Goal: Task Accomplishment & Management: Manage account settings

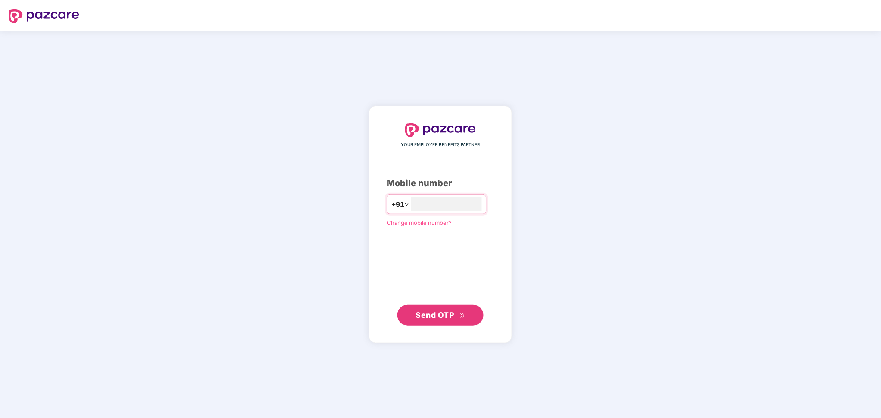
type input "*********"
type input "**********"
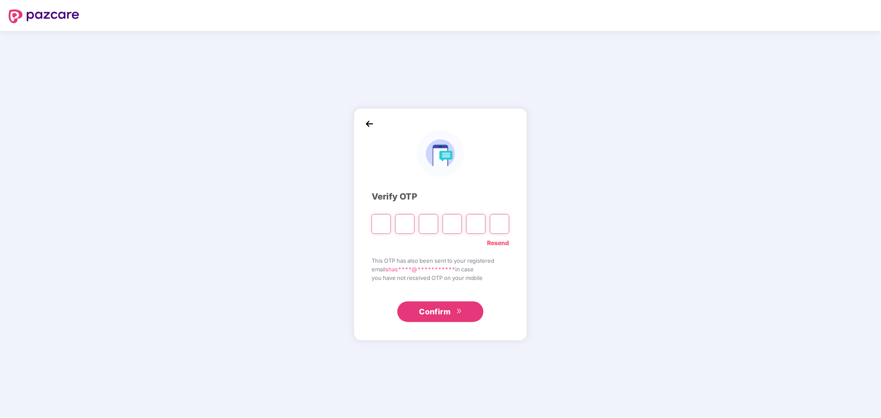
paste input "*"
type input "*"
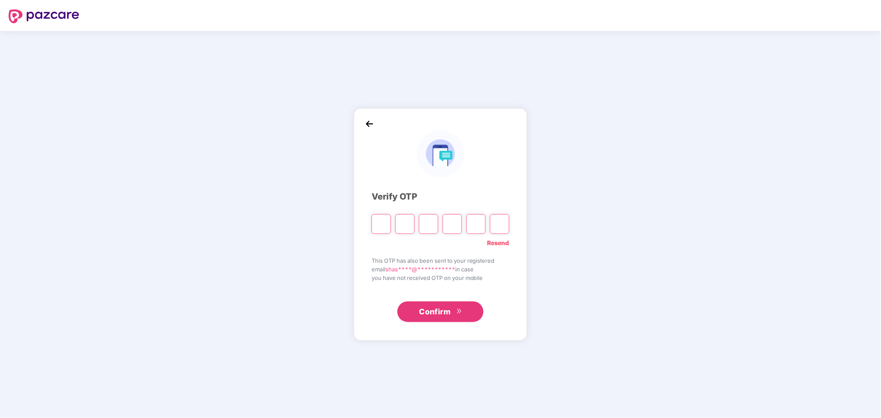
type input "*"
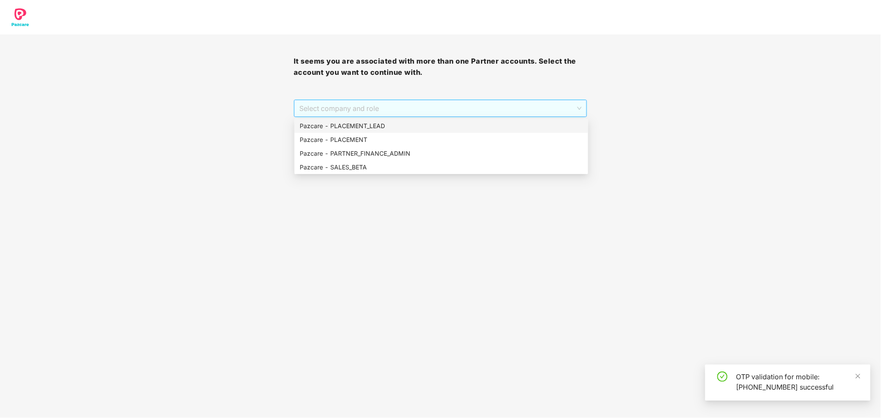
click at [418, 112] on span "Select company and role" at bounding box center [440, 108] width 282 height 16
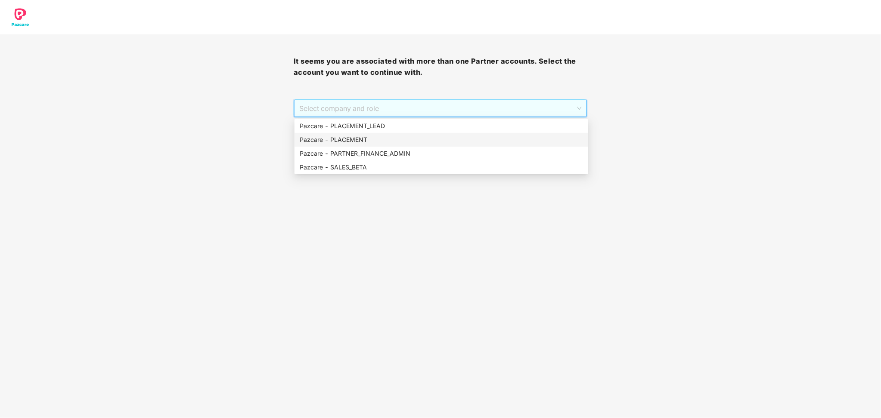
click at [378, 137] on div "Pazcare - PLACEMENT" at bounding box center [441, 139] width 283 height 9
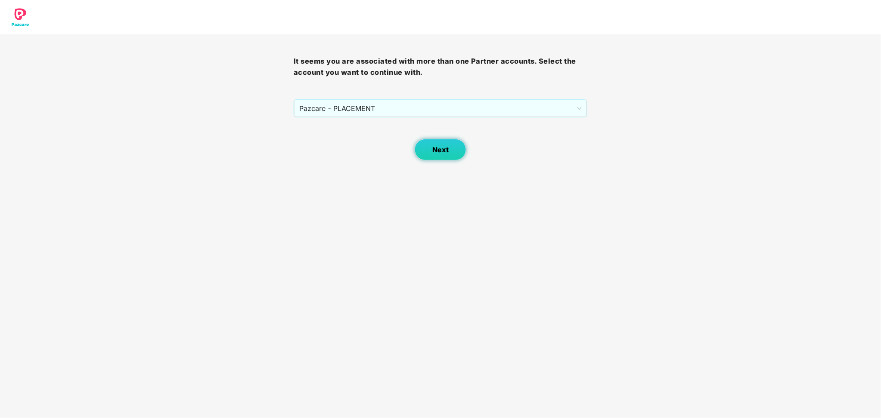
click at [441, 146] on span "Next" at bounding box center [440, 150] width 16 height 8
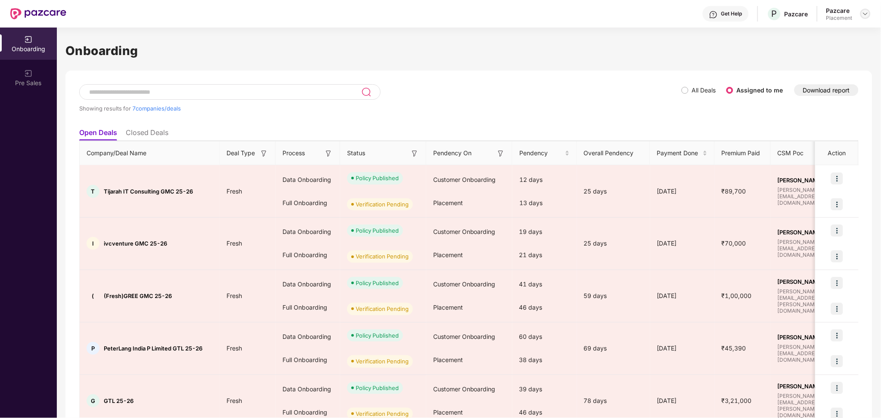
click at [866, 16] on img at bounding box center [865, 13] width 7 height 7
click at [810, 51] on div "Switch Partner" at bounding box center [826, 51] width 112 height 17
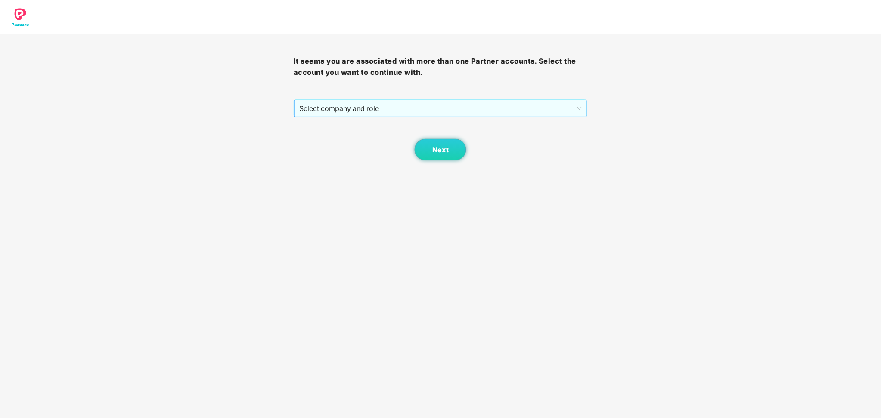
click at [419, 113] on span "Select company and role" at bounding box center [440, 108] width 282 height 16
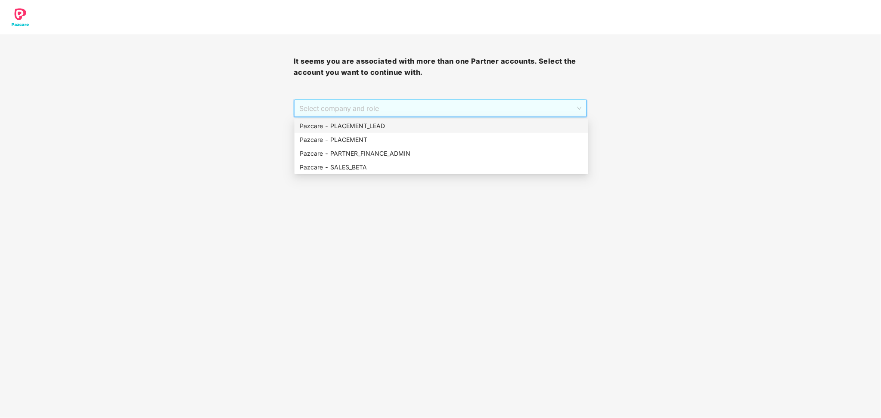
click at [419, 113] on span "Select company and role" at bounding box center [440, 108] width 282 height 16
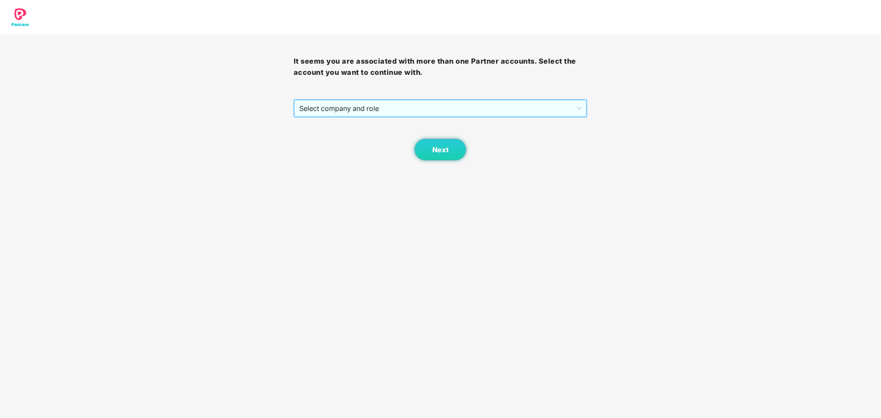
click at [424, 102] on span "Select company and role" at bounding box center [440, 108] width 282 height 16
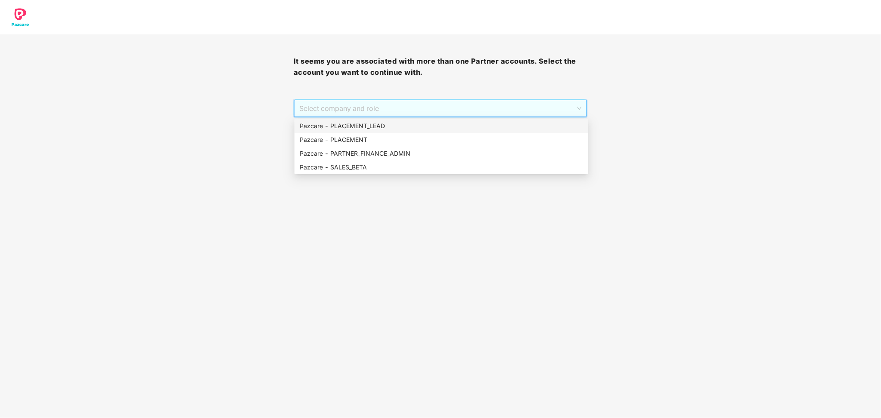
click at [391, 125] on div "Pazcare - PLACEMENT_LEAD" at bounding box center [441, 125] width 283 height 9
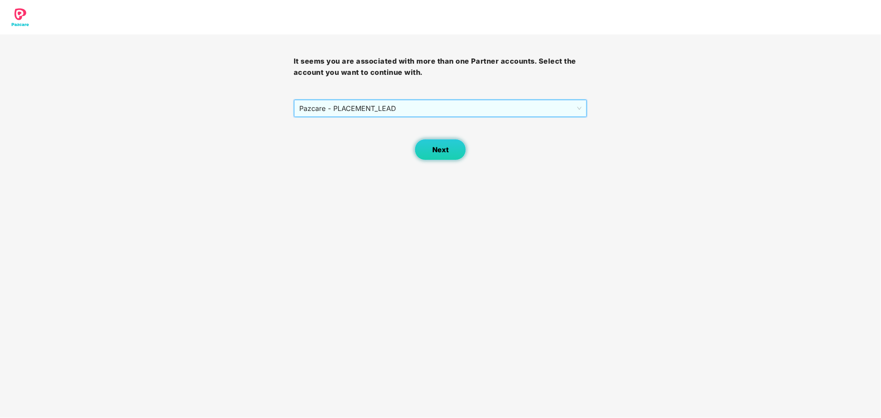
click at [438, 150] on span "Next" at bounding box center [440, 150] width 16 height 8
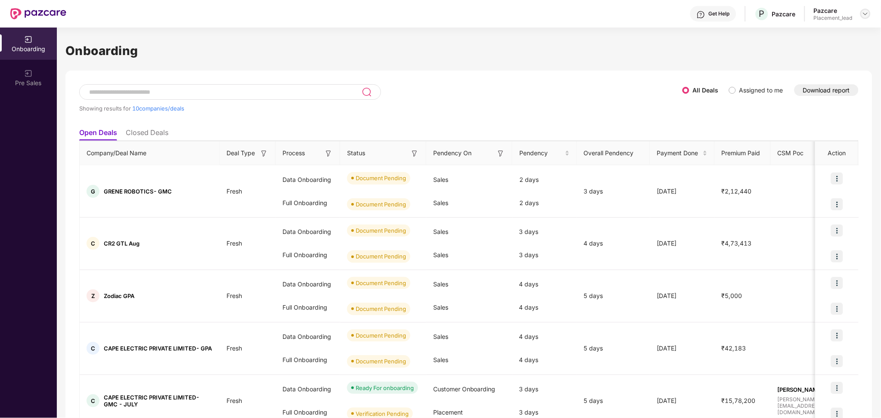
click at [867, 14] on img at bounding box center [865, 13] width 7 height 7
click at [801, 43] on div "Switch Partner" at bounding box center [826, 51] width 112 height 17
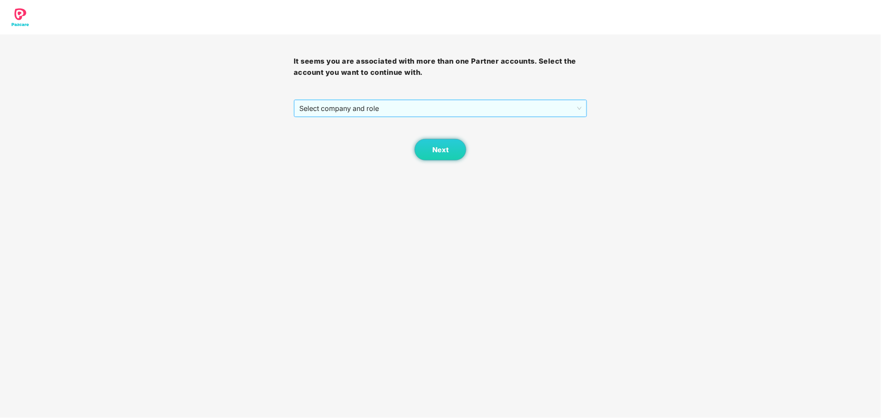
click at [500, 109] on span "Select company and role" at bounding box center [440, 108] width 282 height 16
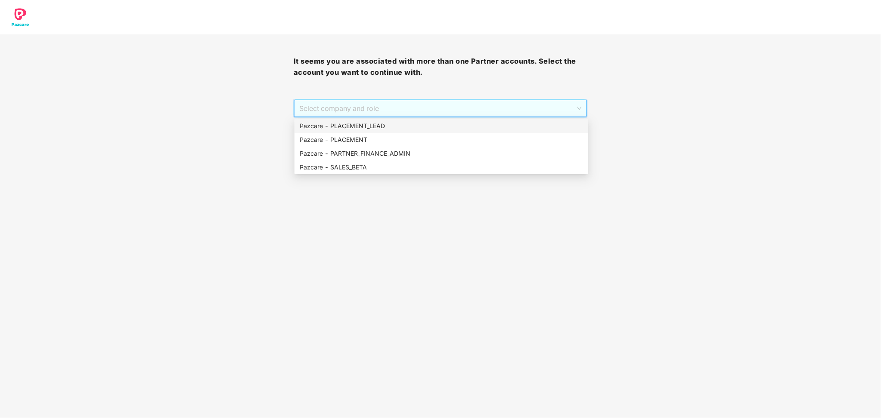
click at [405, 127] on div "Pazcare - PLACEMENT_LEAD" at bounding box center [441, 125] width 283 height 9
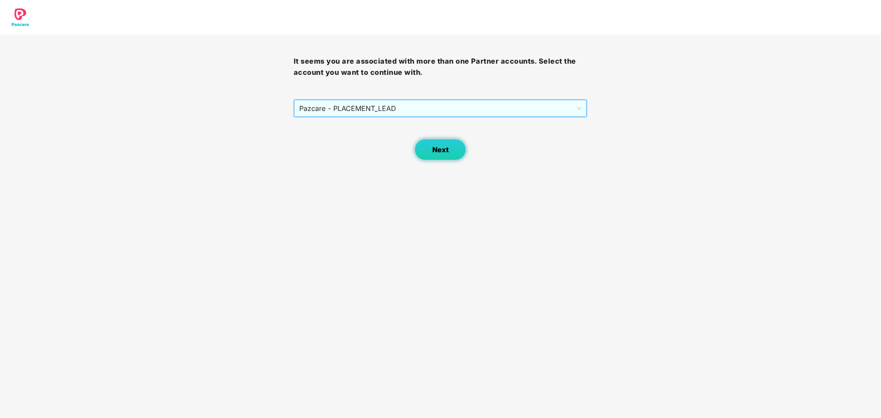
click at [434, 151] on span "Next" at bounding box center [440, 150] width 16 height 8
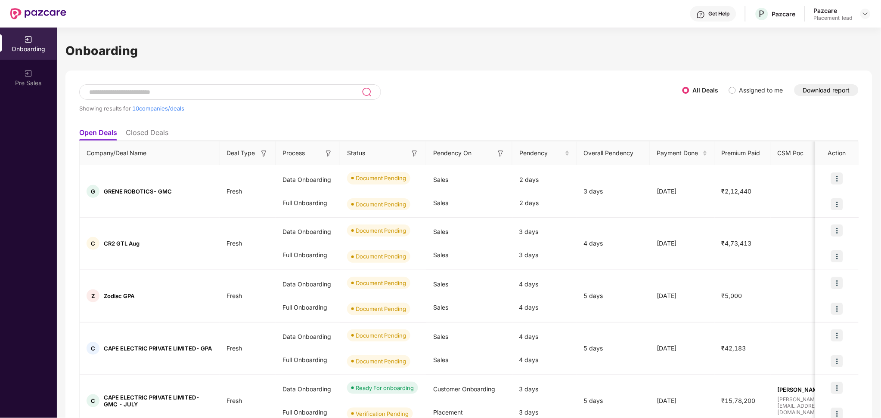
drag, startPoint x: 864, startPoint y: 14, endPoint x: 848, endPoint y: 20, distance: 17.0
click at [863, 15] on img at bounding box center [865, 13] width 7 height 7
click at [796, 37] on div "User view" at bounding box center [826, 34] width 112 height 17
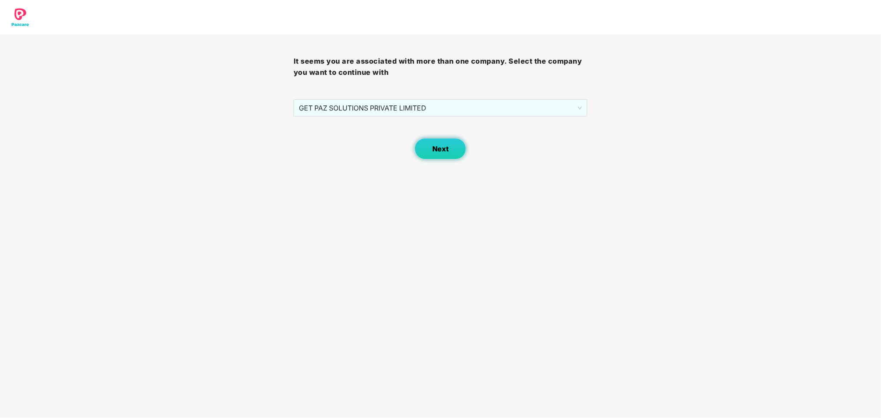
click at [448, 141] on button "Next" at bounding box center [441, 149] width 52 height 22
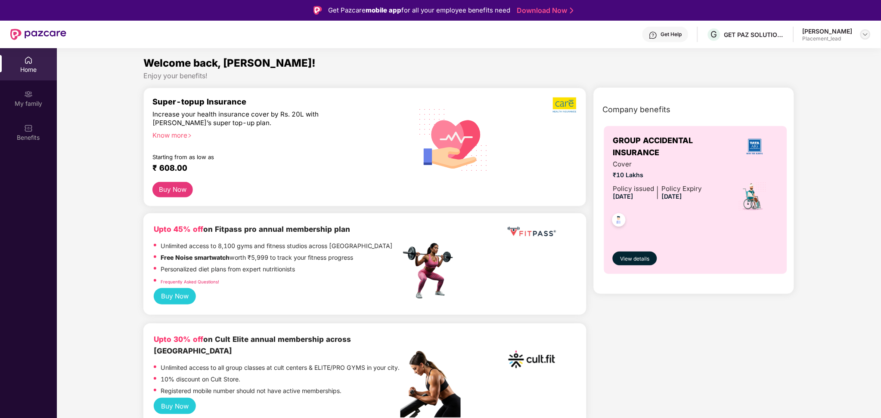
click at [862, 34] on img at bounding box center [865, 34] width 7 height 7
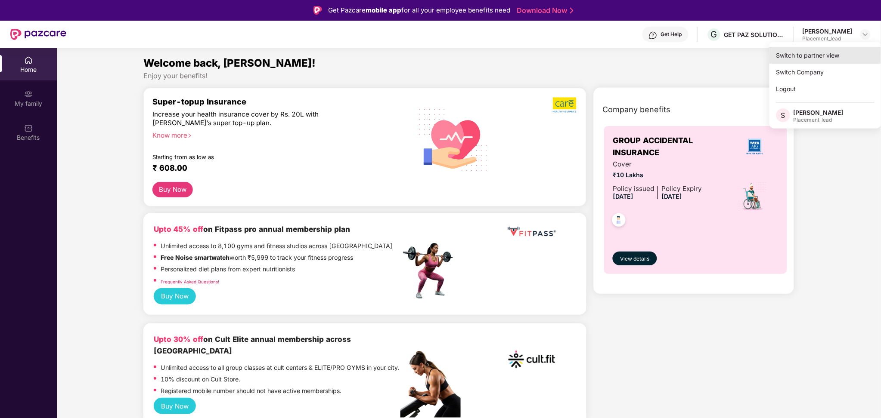
click at [823, 56] on div "Switch to partner view" at bounding box center [825, 55] width 112 height 17
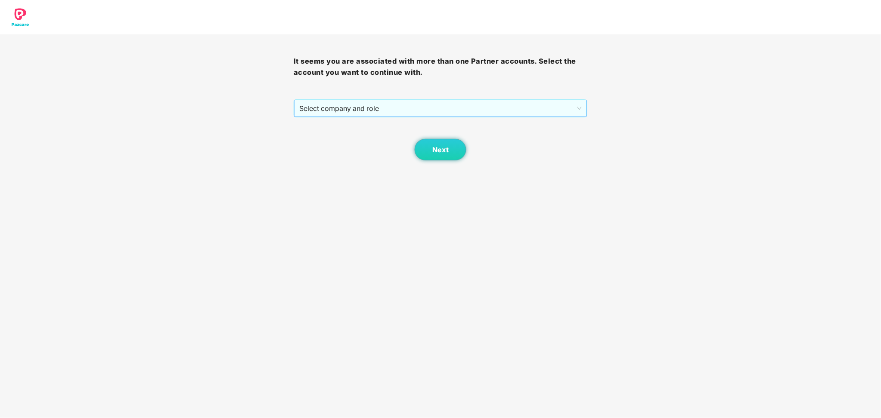
click at [361, 111] on span "Select company and role" at bounding box center [440, 108] width 282 height 16
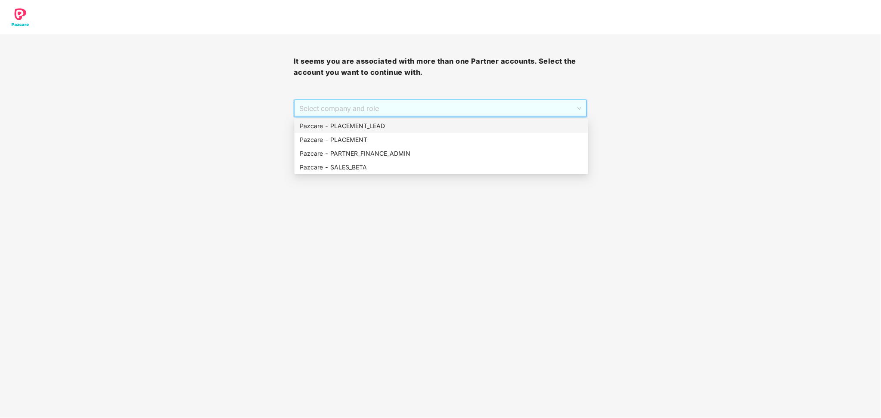
click at [356, 125] on div "Pazcare - PLACEMENT_LEAD" at bounding box center [441, 125] width 283 height 9
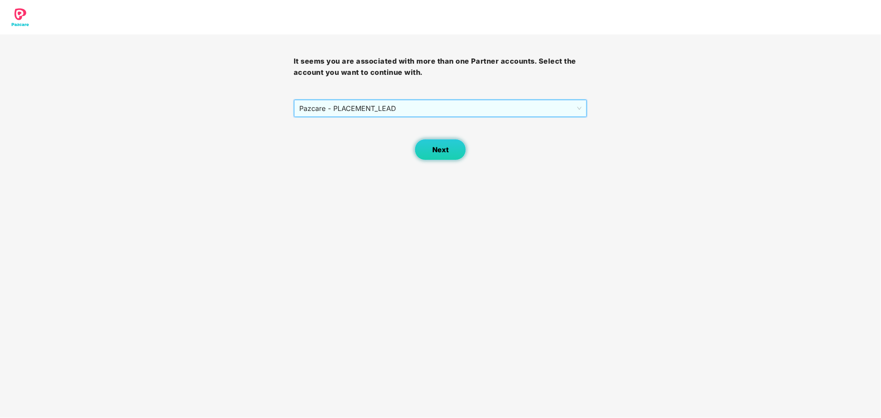
click at [417, 152] on button "Next" at bounding box center [441, 150] width 52 height 22
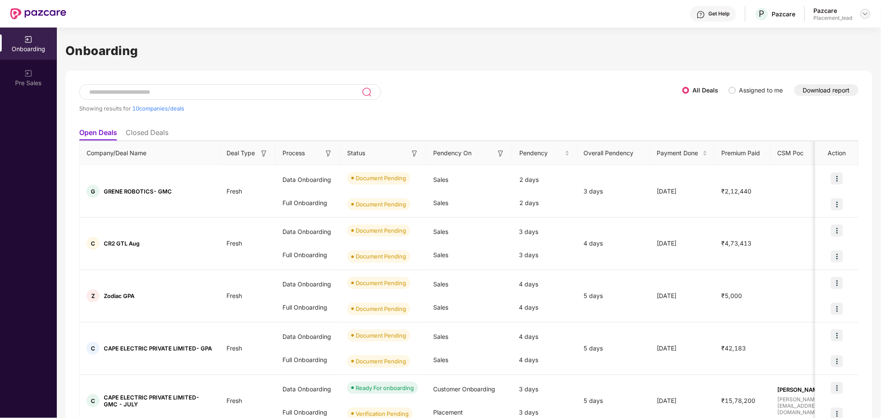
click at [864, 15] on img at bounding box center [865, 13] width 7 height 7
click at [807, 50] on div "Switch Partner" at bounding box center [826, 51] width 112 height 17
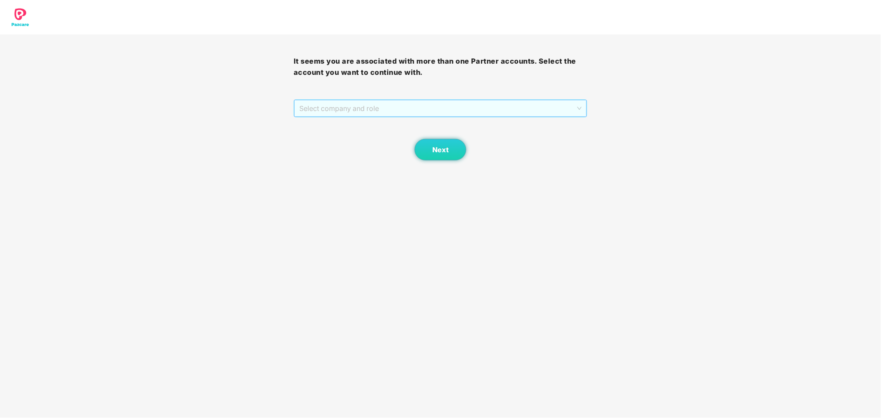
click at [497, 102] on span "Select company and role" at bounding box center [440, 108] width 282 height 16
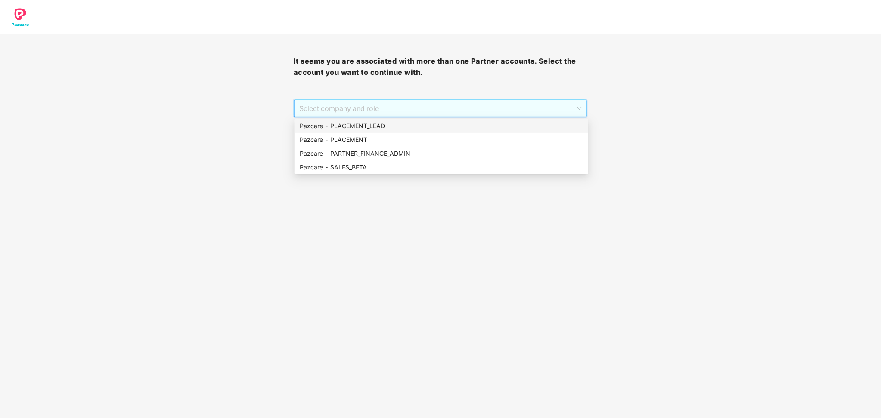
click at [500, 128] on div "Pazcare - PLACEMENT_LEAD" at bounding box center [441, 125] width 283 height 9
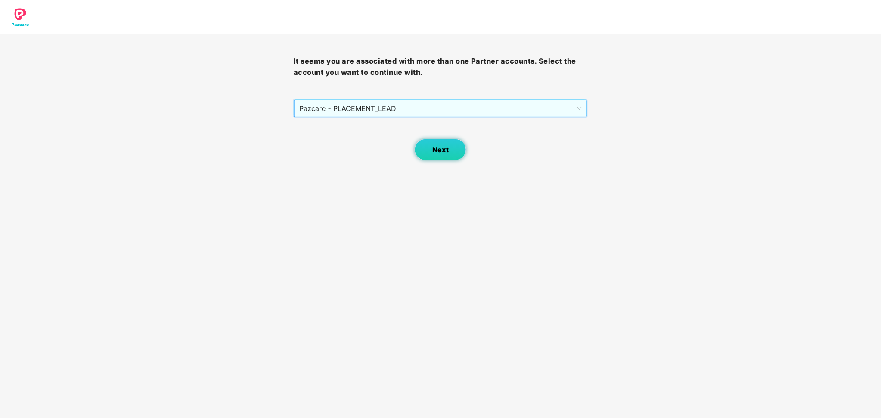
click at [439, 153] on span "Next" at bounding box center [440, 150] width 16 height 8
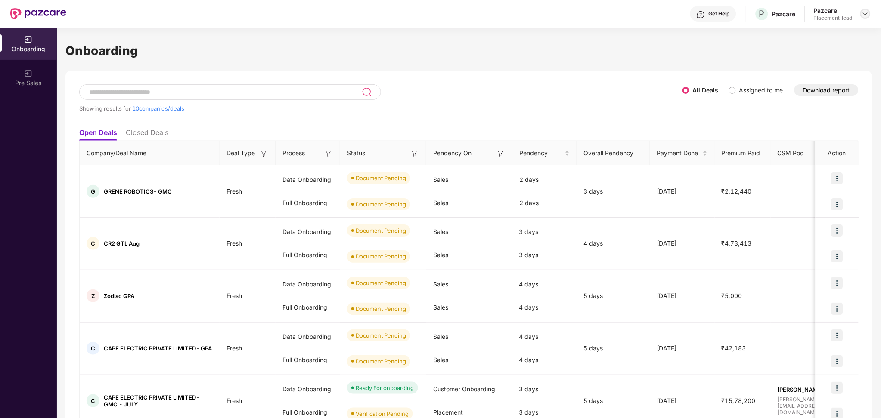
click at [868, 15] on img at bounding box center [865, 13] width 7 height 7
click at [808, 52] on div "Switch Partner" at bounding box center [826, 51] width 112 height 17
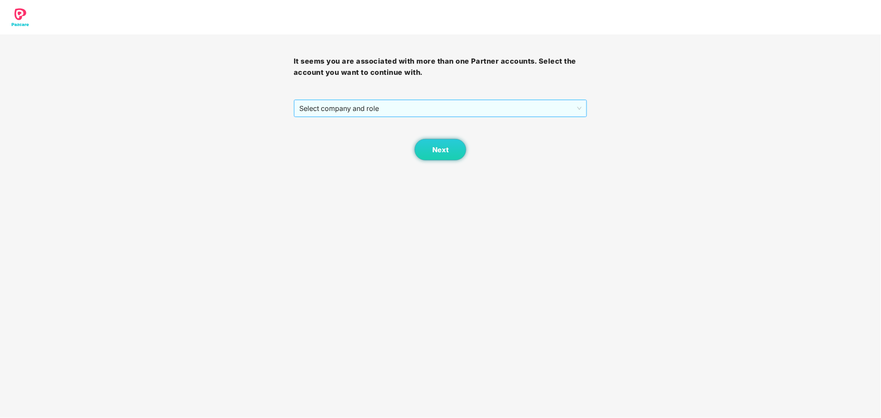
click at [514, 111] on span "Select company and role" at bounding box center [440, 108] width 282 height 16
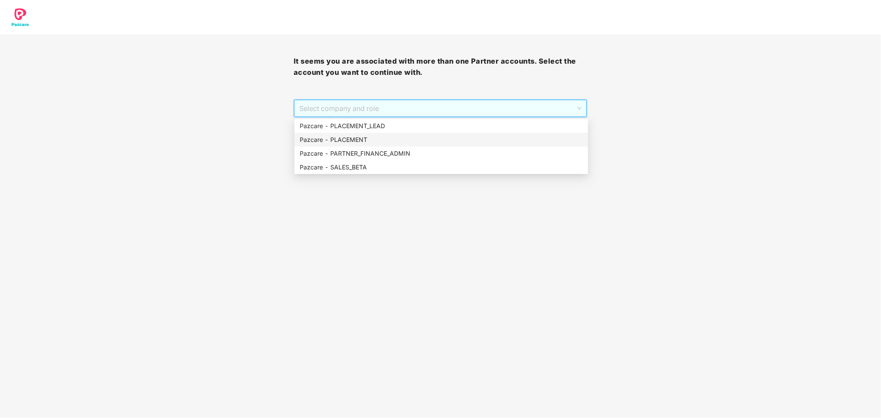
click at [408, 134] on div "Pazcare - PLACEMENT" at bounding box center [441, 140] width 294 height 14
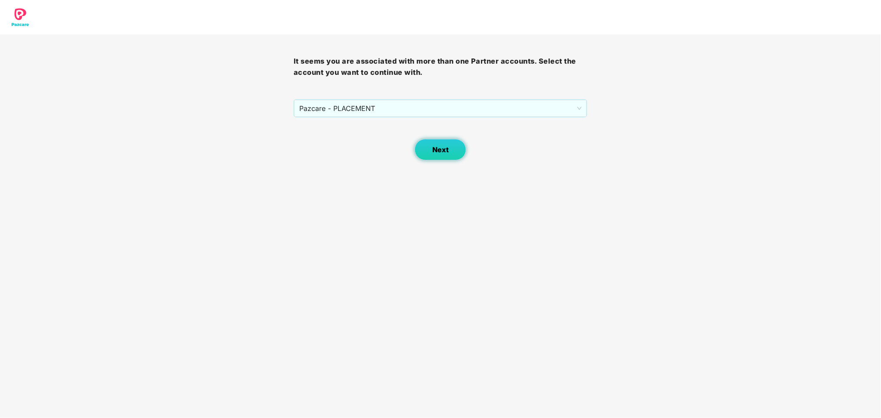
click at [426, 149] on button "Next" at bounding box center [441, 150] width 52 height 22
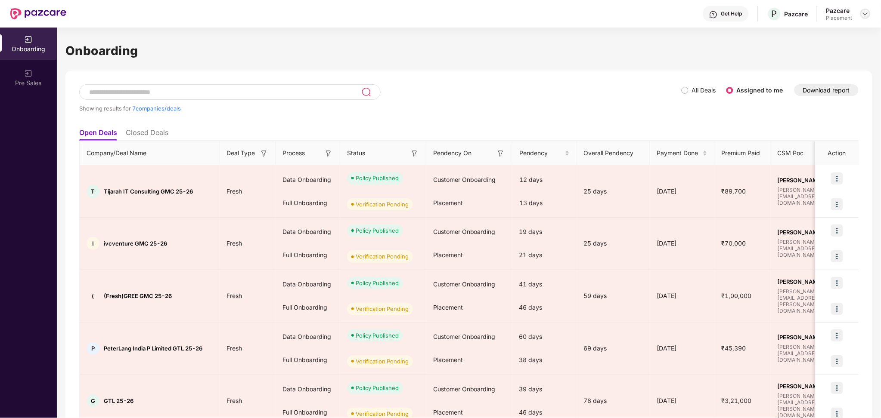
click at [863, 11] on img at bounding box center [865, 13] width 7 height 7
click at [820, 36] on div "User view" at bounding box center [826, 34] width 112 height 17
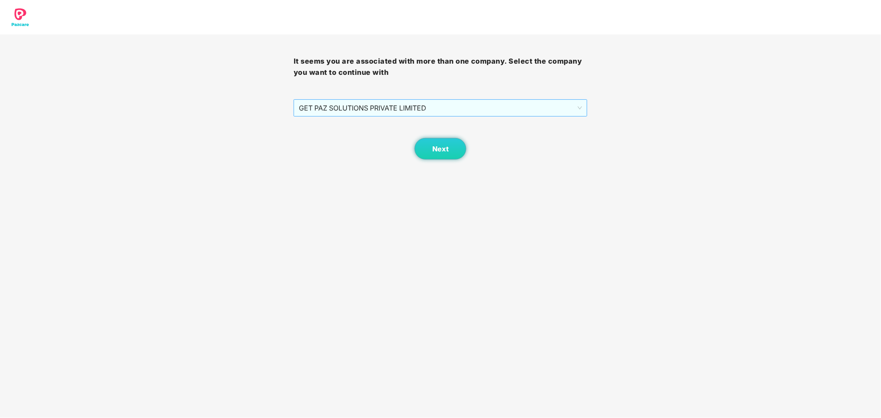
click at [469, 110] on span "GET PAZ SOLUTIONS PRIVATE LIMITED" at bounding box center [440, 108] width 283 height 16
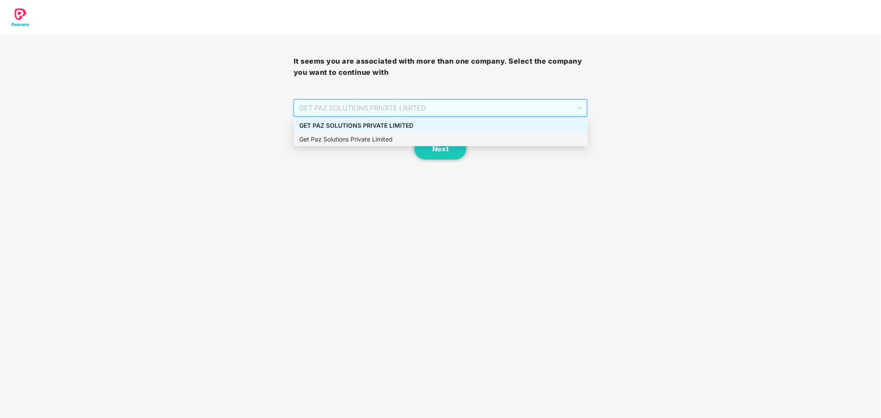
click at [407, 142] on div "Get Paz Solutions Private Limited" at bounding box center [440, 139] width 283 height 9
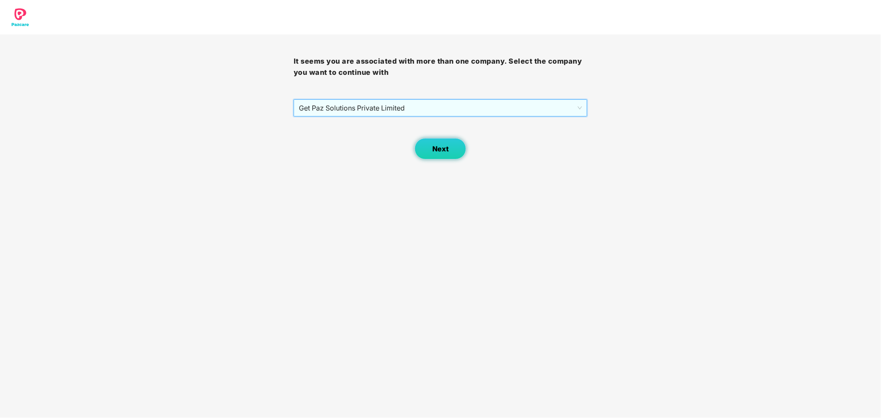
click at [434, 145] on span "Next" at bounding box center [440, 149] width 16 height 8
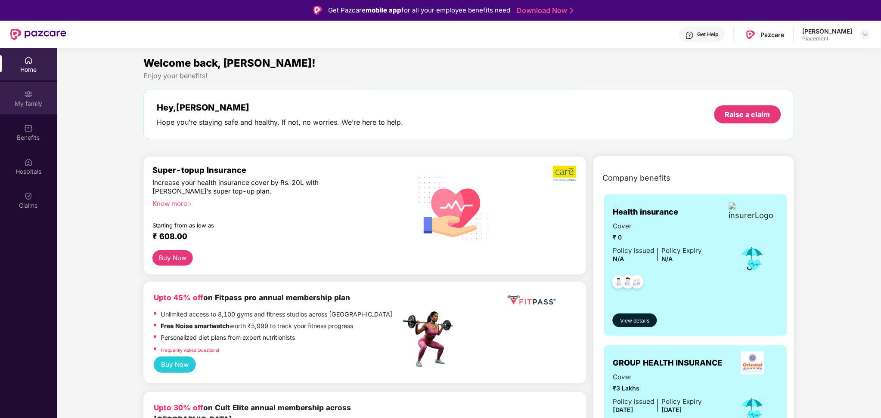
click at [32, 99] on div "My family" at bounding box center [28, 103] width 57 height 9
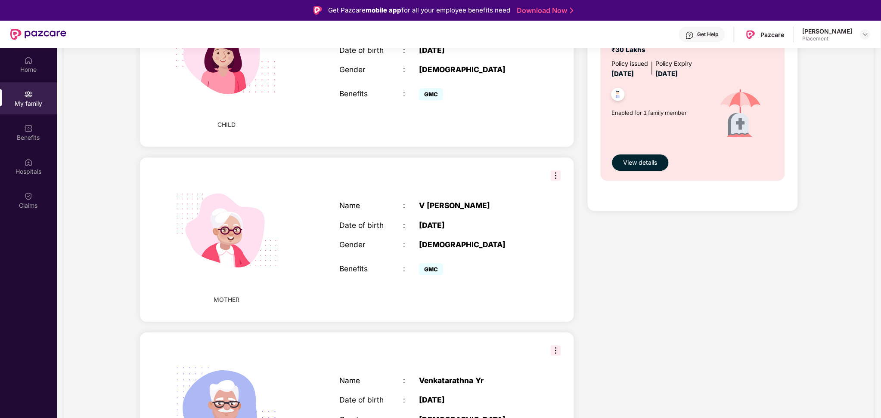
scroll to position [625, 0]
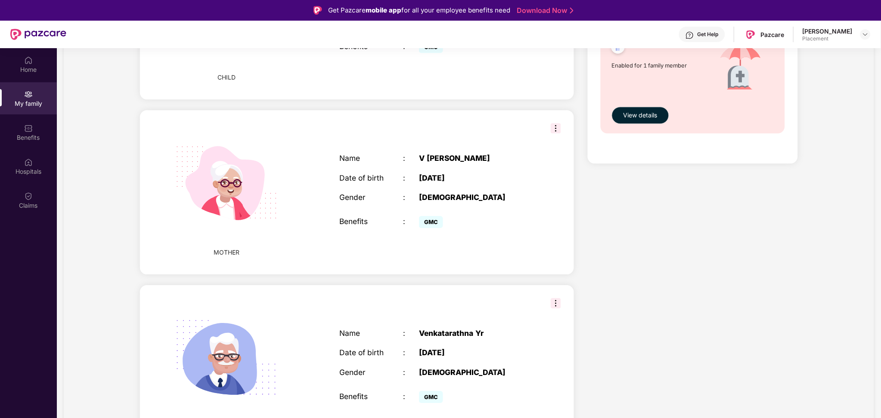
click at [437, 329] on div "Venkatarathna Yr" at bounding box center [474, 333] width 111 height 9
copy div "Venkatarathna Yr"
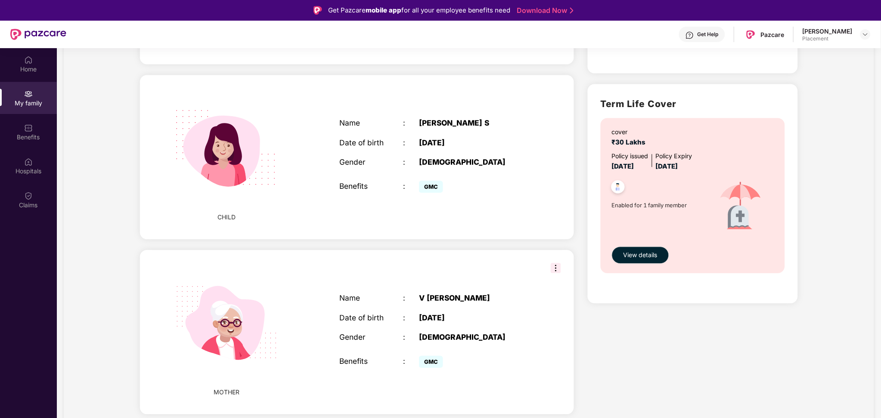
scroll to position [338, 0]
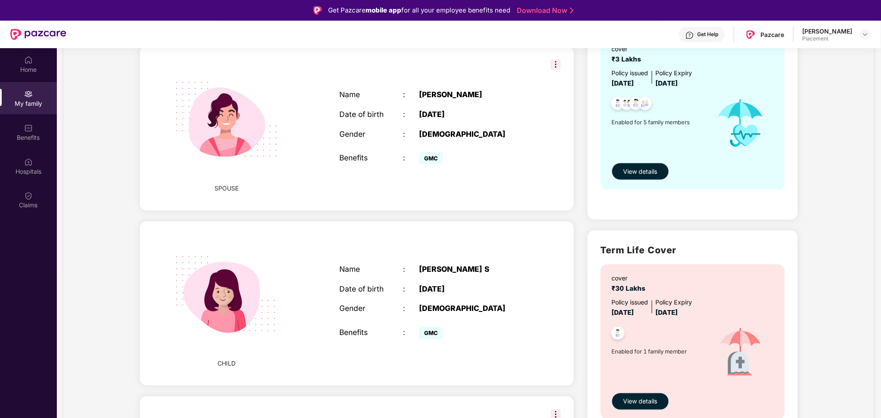
click at [429, 90] on div "[PERSON_NAME]" at bounding box center [474, 94] width 111 height 9
copy div "[PERSON_NAME]"
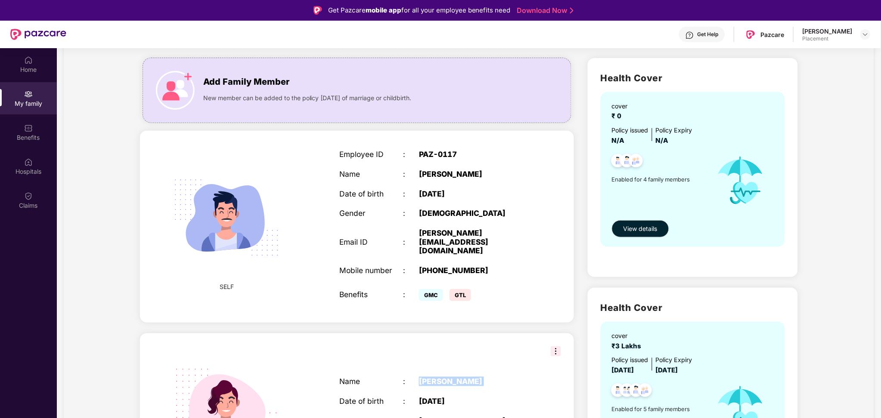
scroll to position [280, 0]
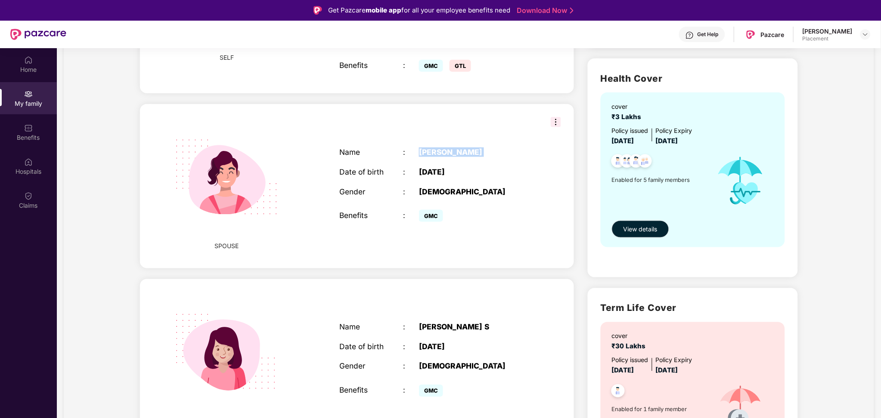
copy div "[PERSON_NAME]"
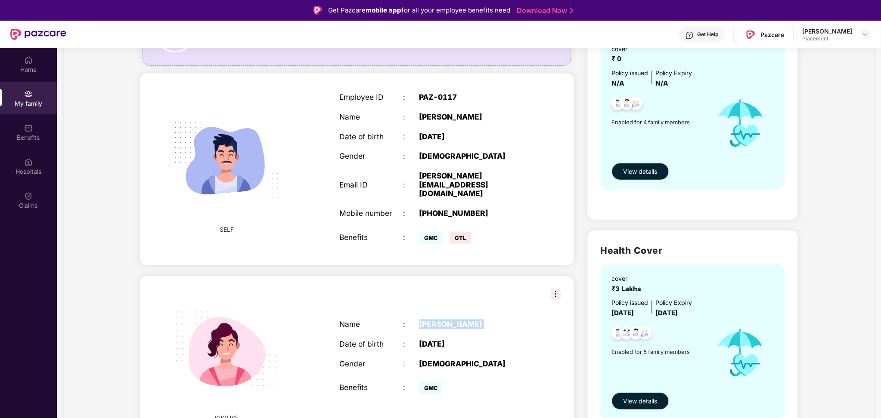
scroll to position [452, 0]
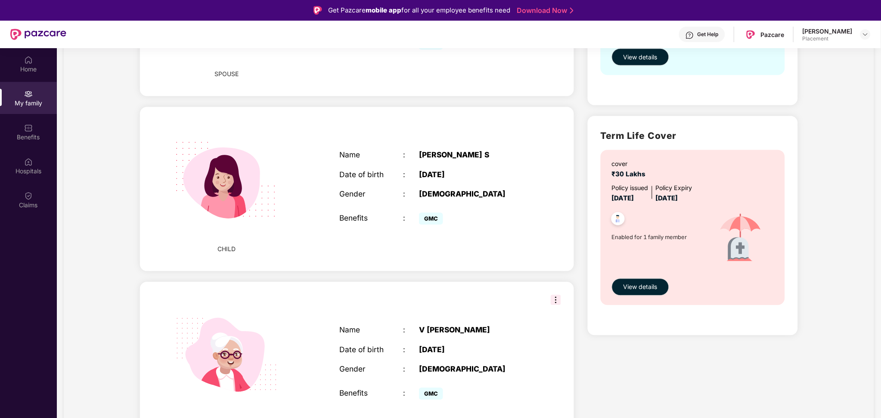
click at [453, 326] on div "V [PERSON_NAME]" at bounding box center [474, 330] width 111 height 9
copy div "V [PERSON_NAME]"
